Goal: Transaction & Acquisition: Purchase product/service

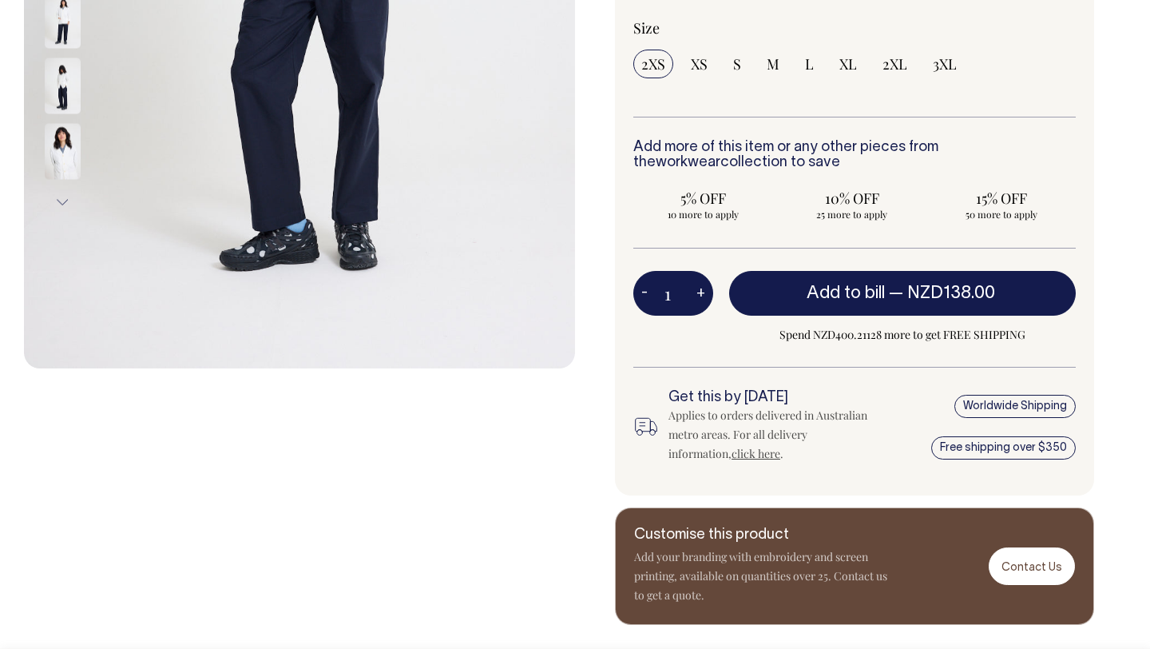
scroll to position [542, 0]
click at [904, 149] on h6 "Add more of this item or any other pieces from the workwear collection to save" at bounding box center [854, 156] width 442 height 32
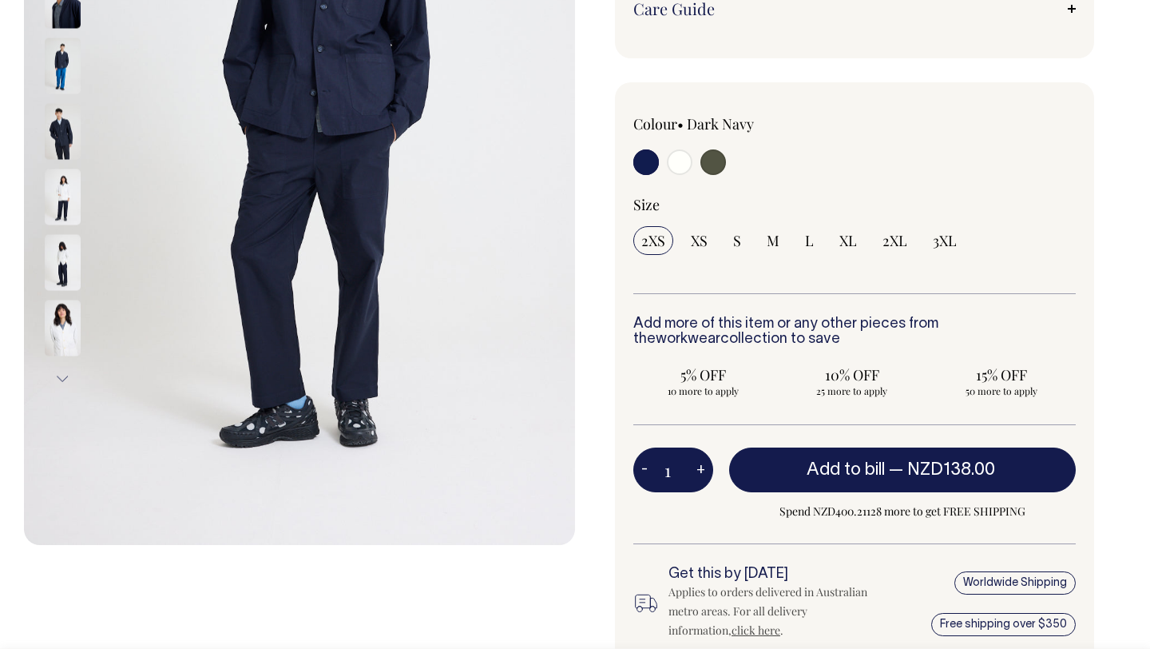
scroll to position [366, 0]
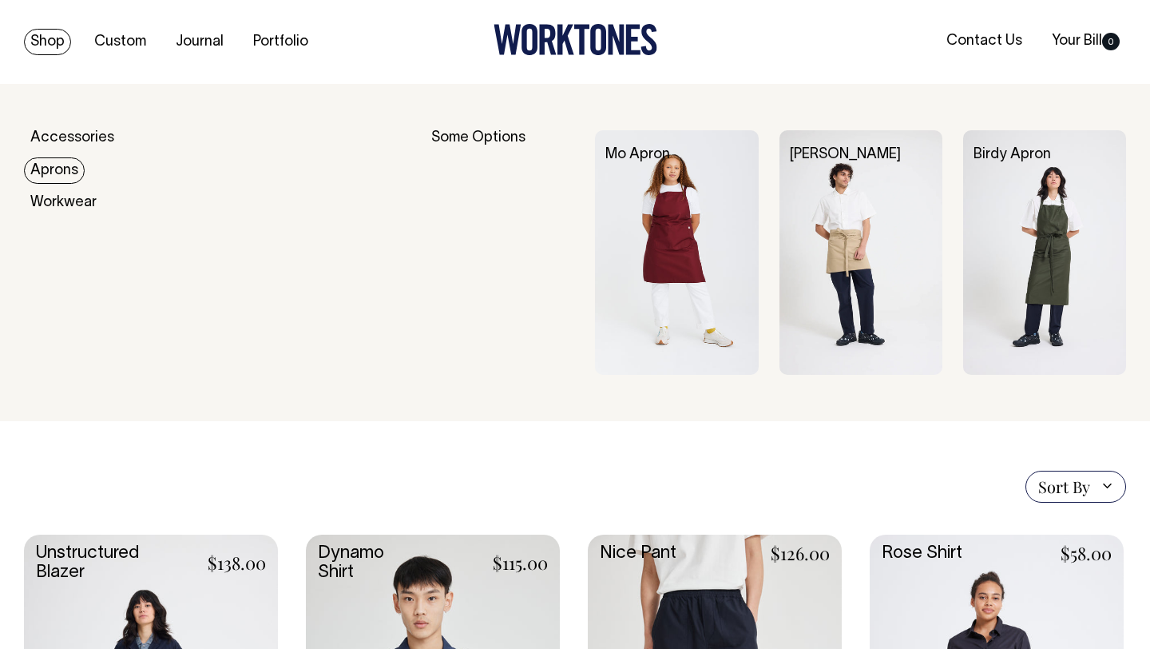
click at [55, 172] on link "Aprons" at bounding box center [54, 170] width 61 height 26
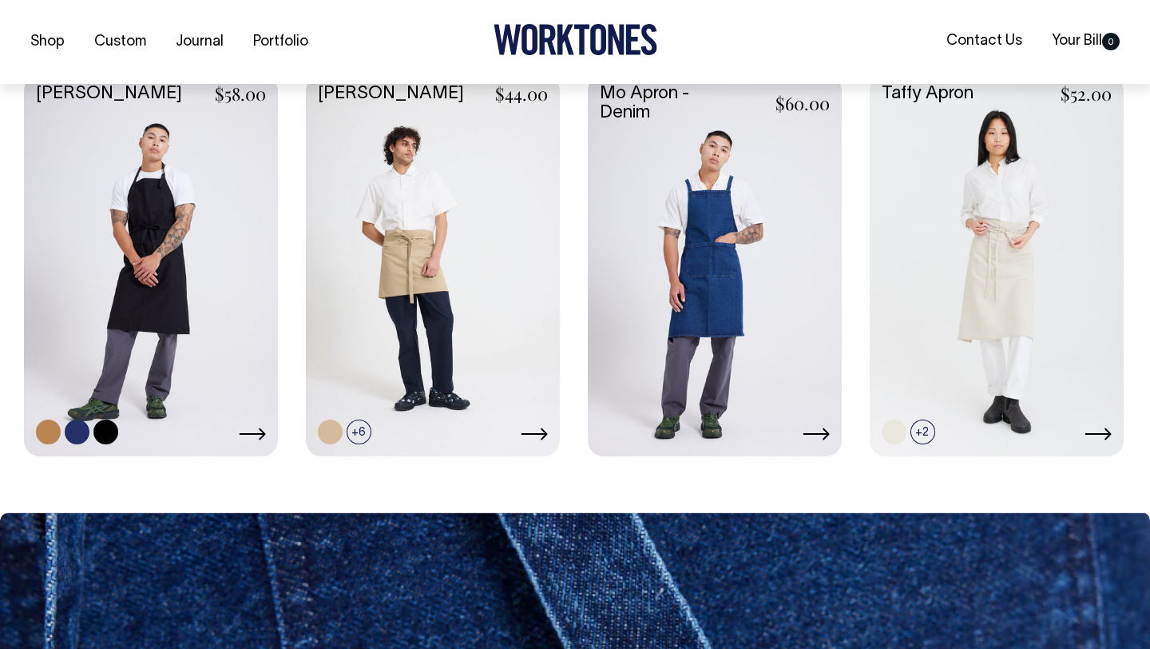
click at [212, 343] on link at bounding box center [151, 264] width 254 height 378
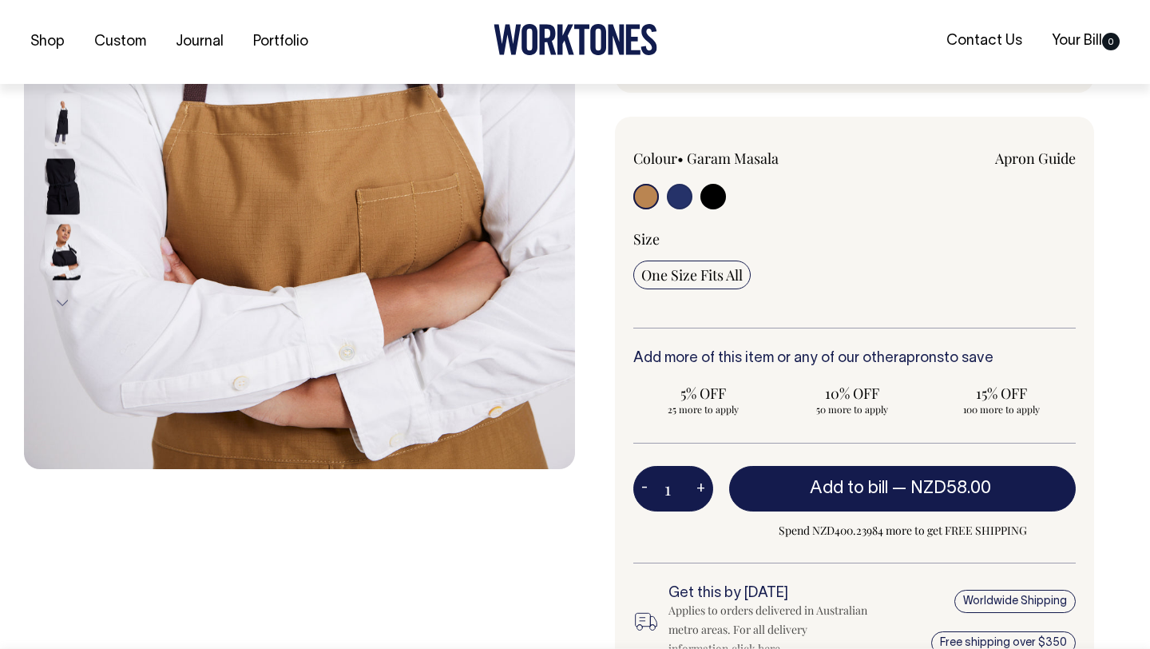
scroll to position [442, 0]
